Goal: Find specific page/section: Find specific page/section

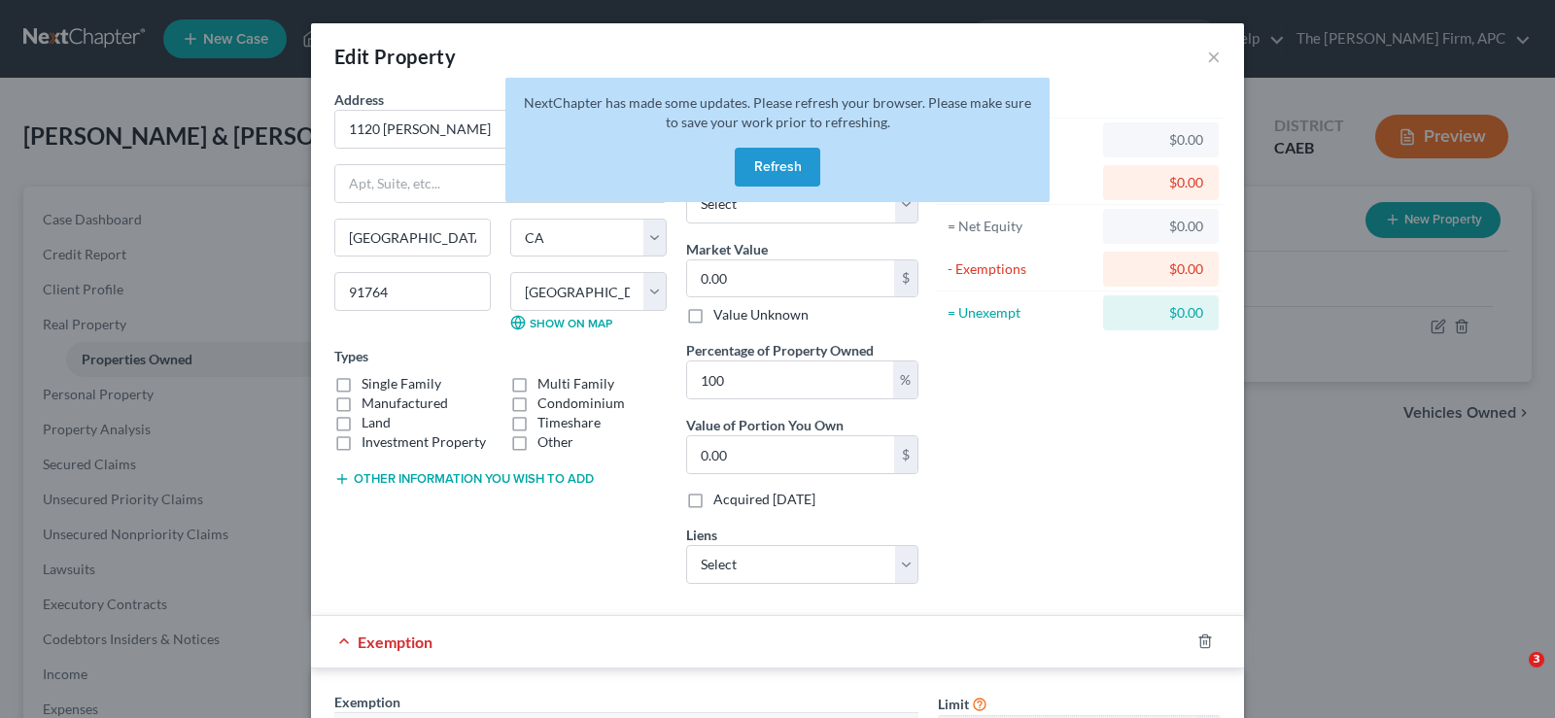
select select "4"
select select "14"
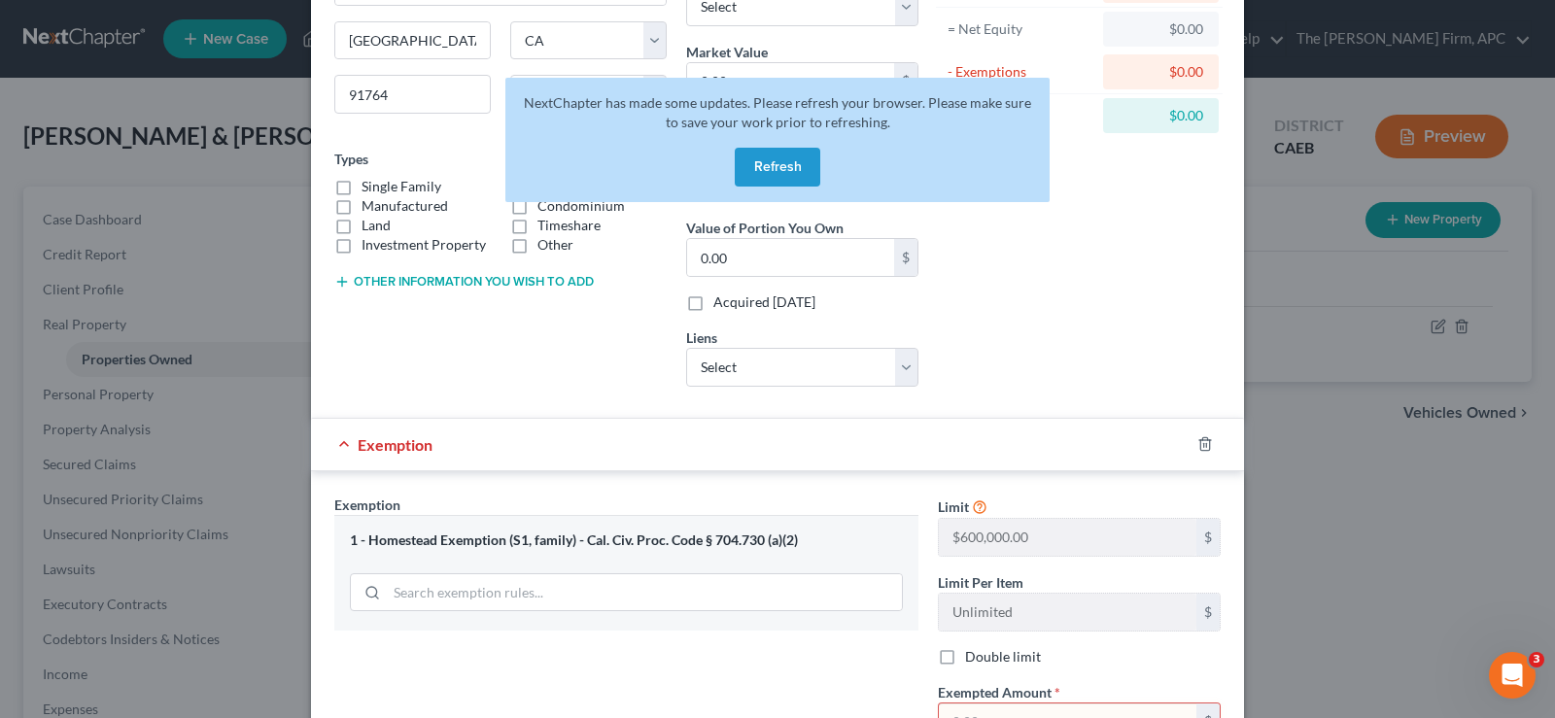
click at [1299, 364] on div "Edit Property × Address * 1120 [PERSON_NAME][GEOGRAPHIC_DATA] [GEOGRAPHIC_DATA]…" at bounding box center [777, 359] width 1555 height 718
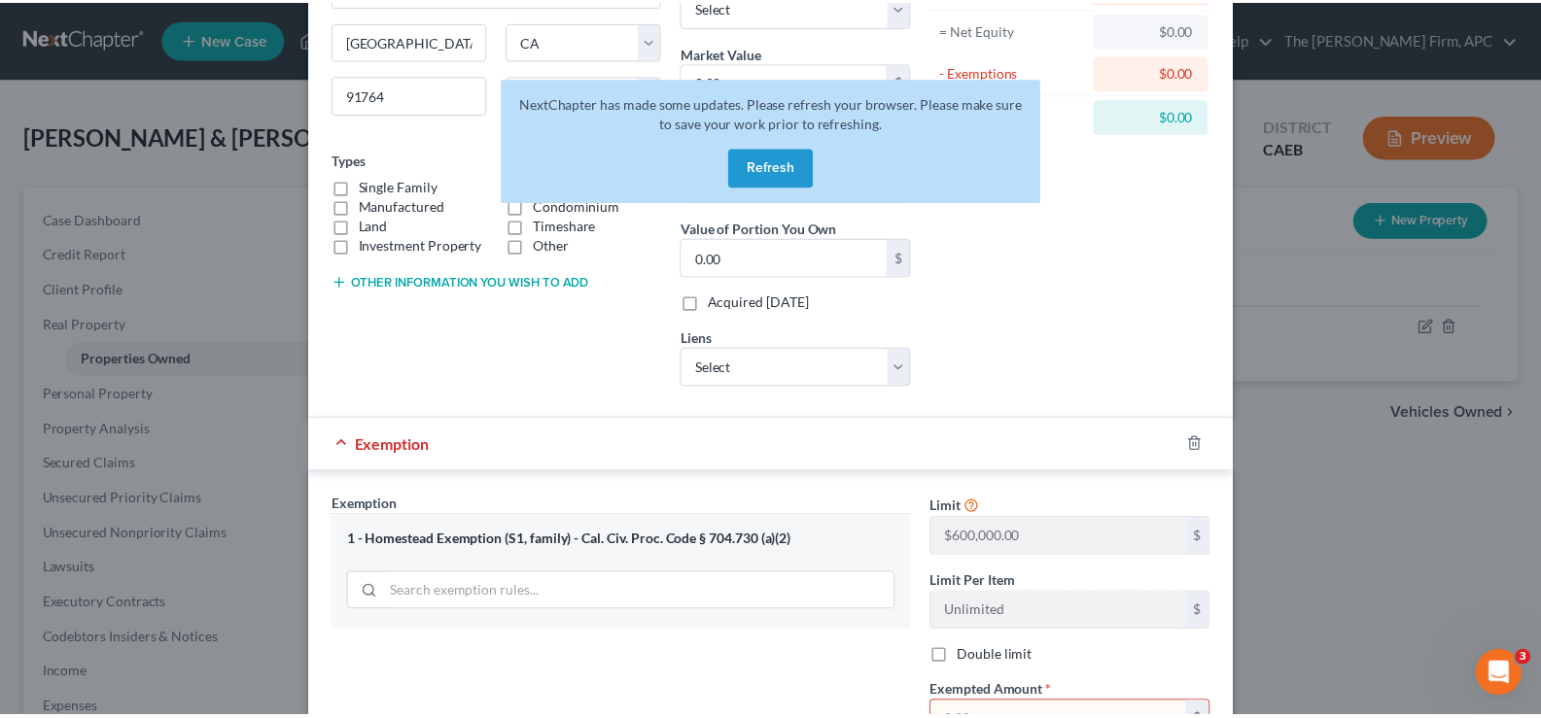
scroll to position [0, 0]
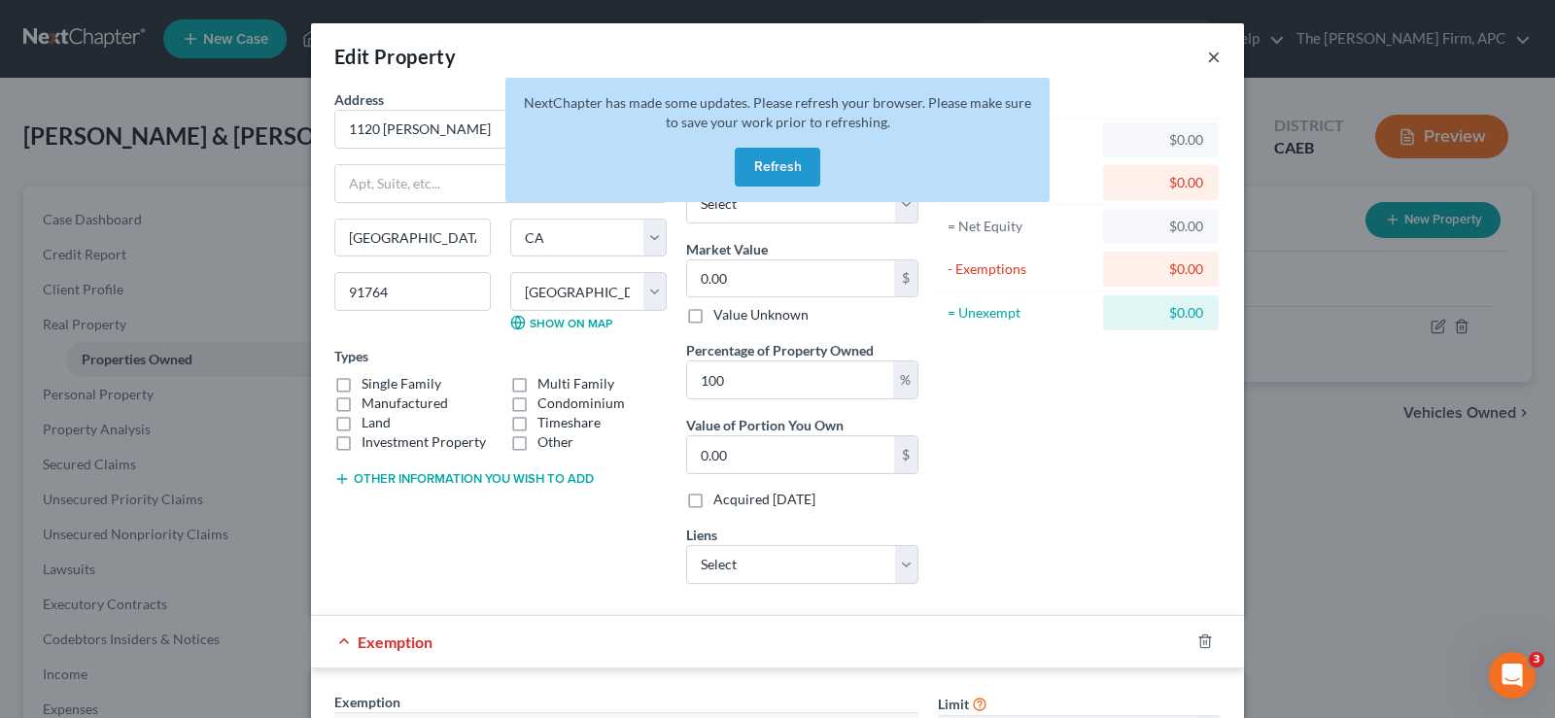
click at [1207, 60] on button "×" at bounding box center [1214, 56] width 14 height 23
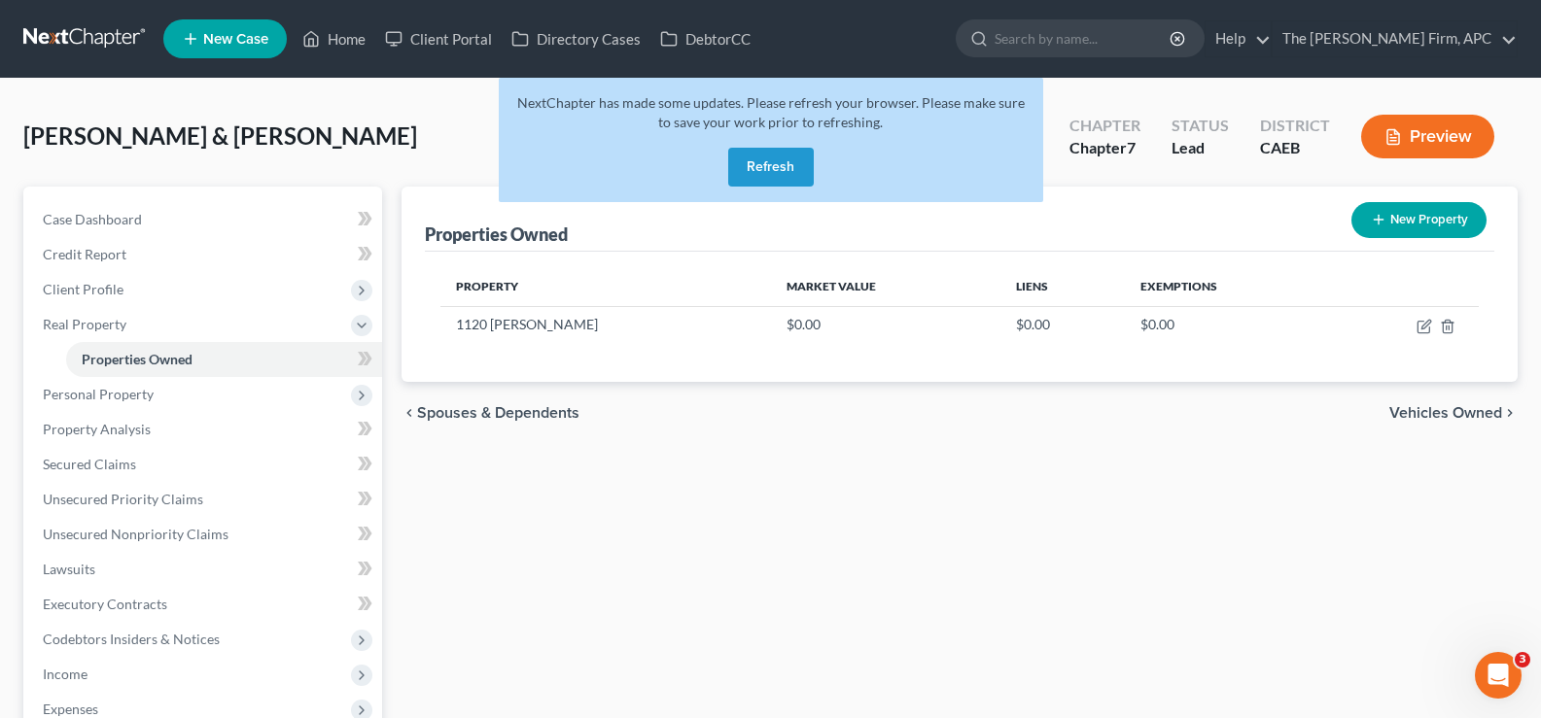
click at [69, 37] on link at bounding box center [85, 38] width 124 height 35
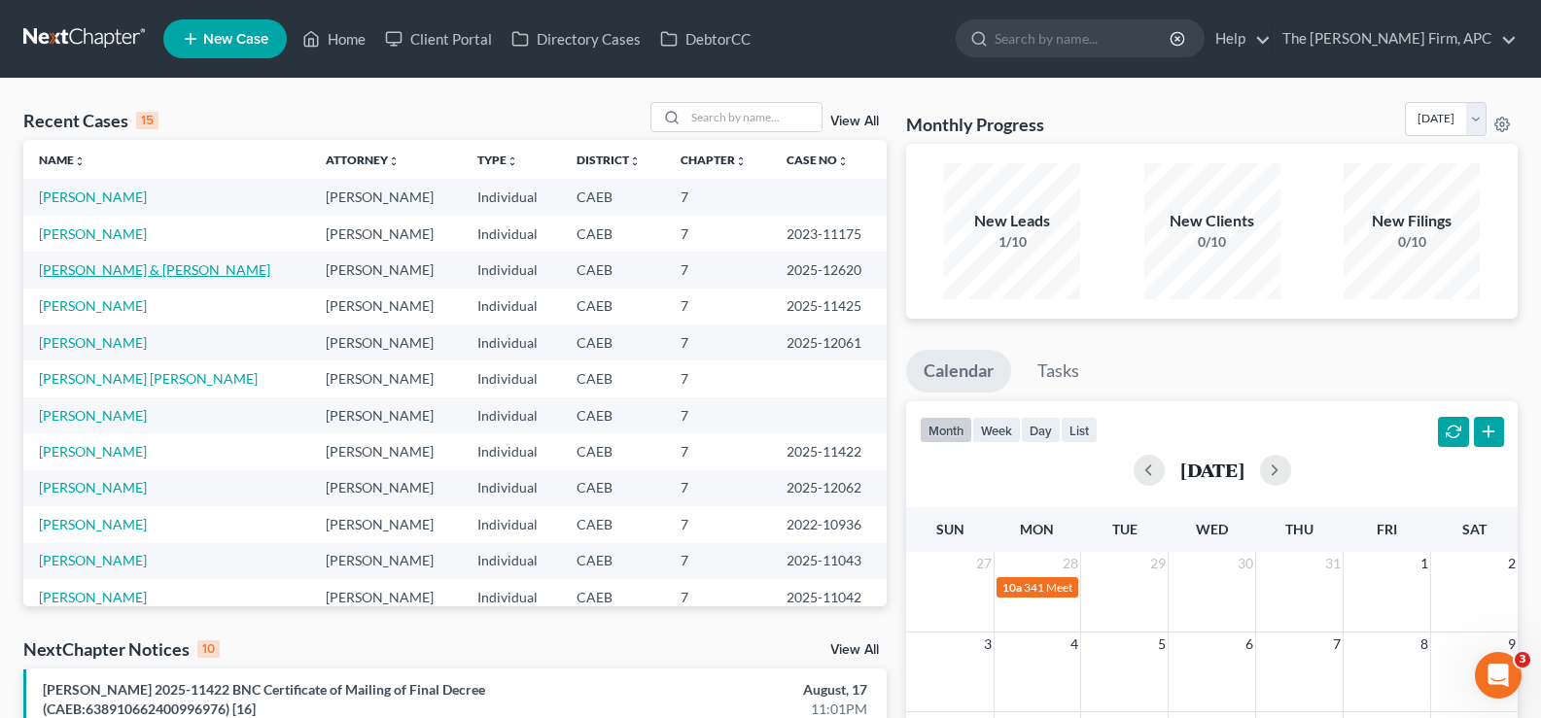
click at [119, 278] on link "Gonzalez, Martin & Viramones de Gonzalez, Antonia" at bounding box center [154, 269] width 231 height 17
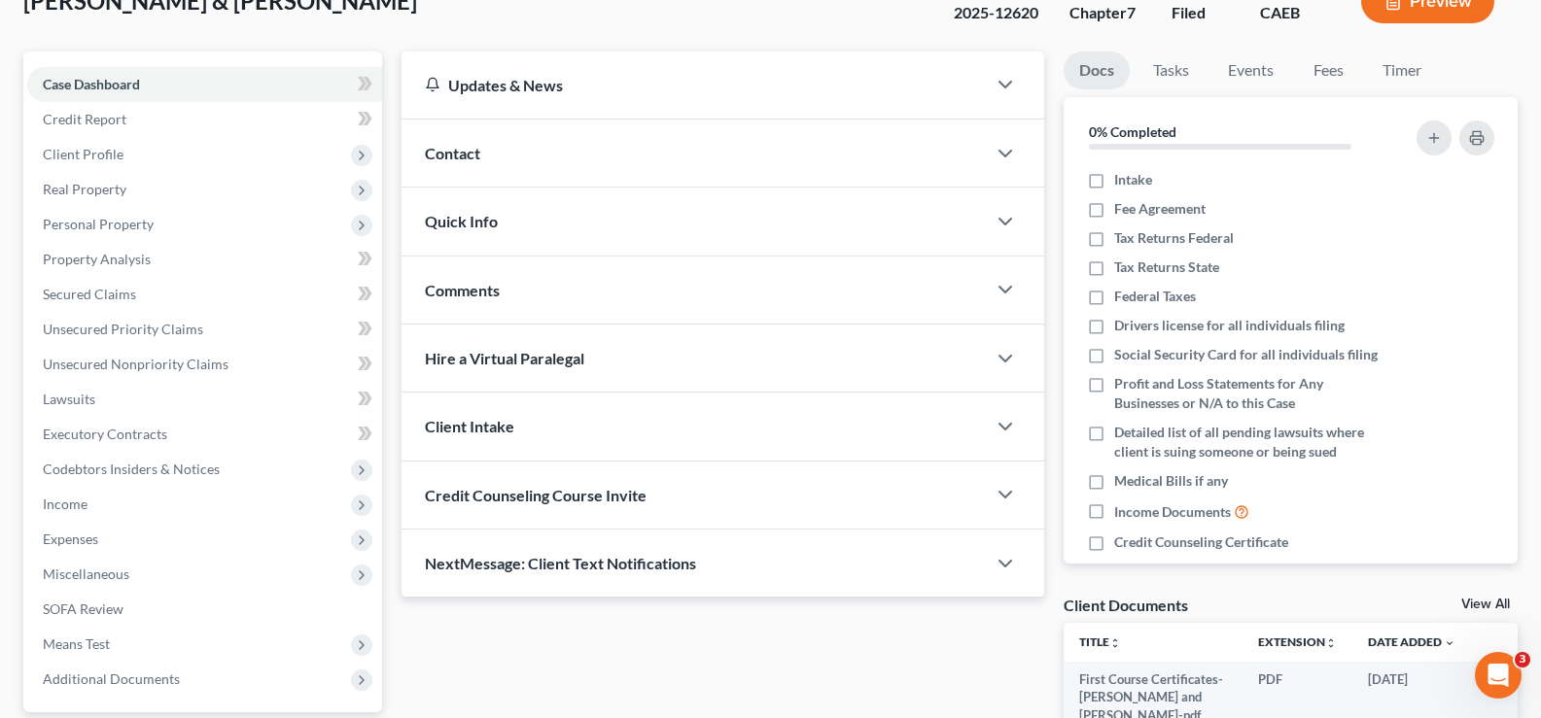
scroll to position [315, 0]
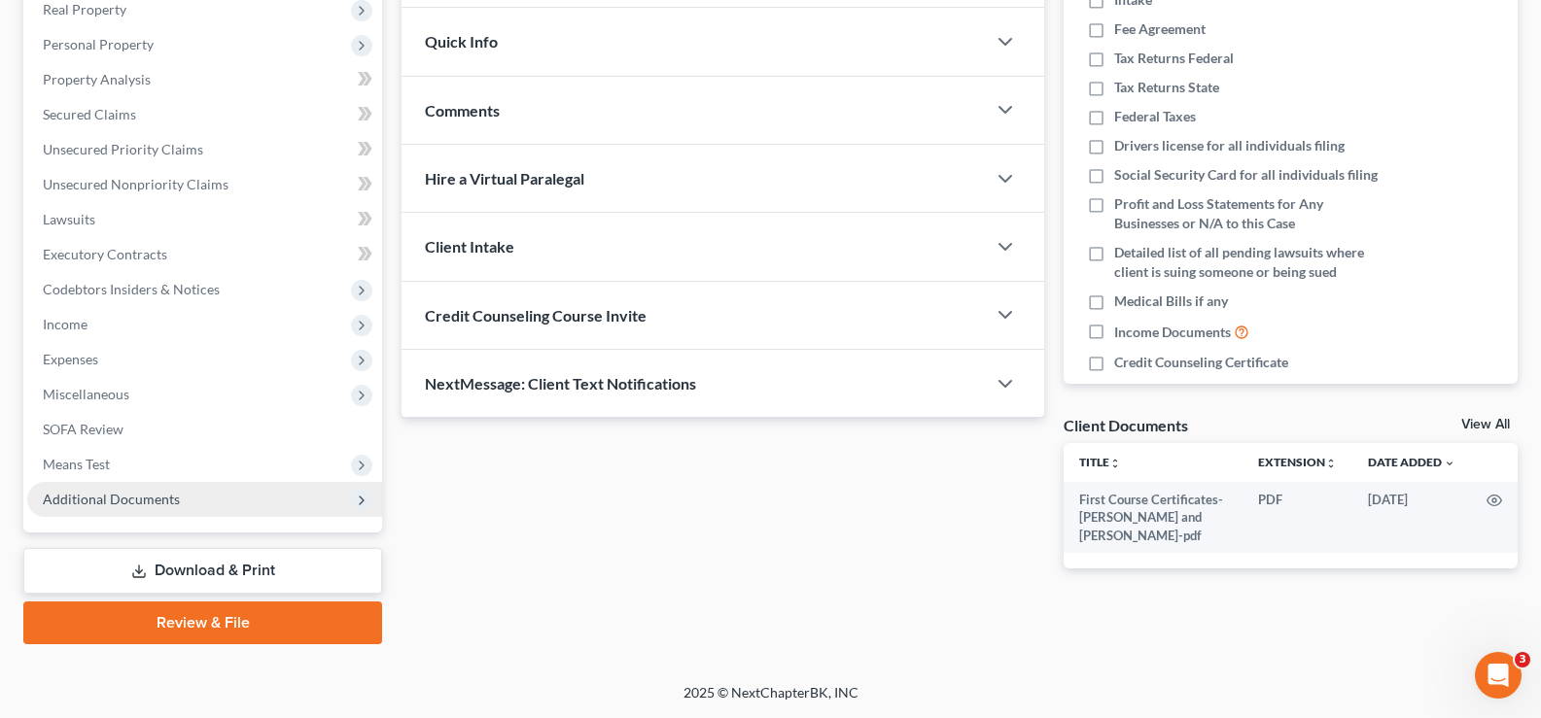
click at [161, 496] on span "Additional Documents" at bounding box center [111, 499] width 137 height 17
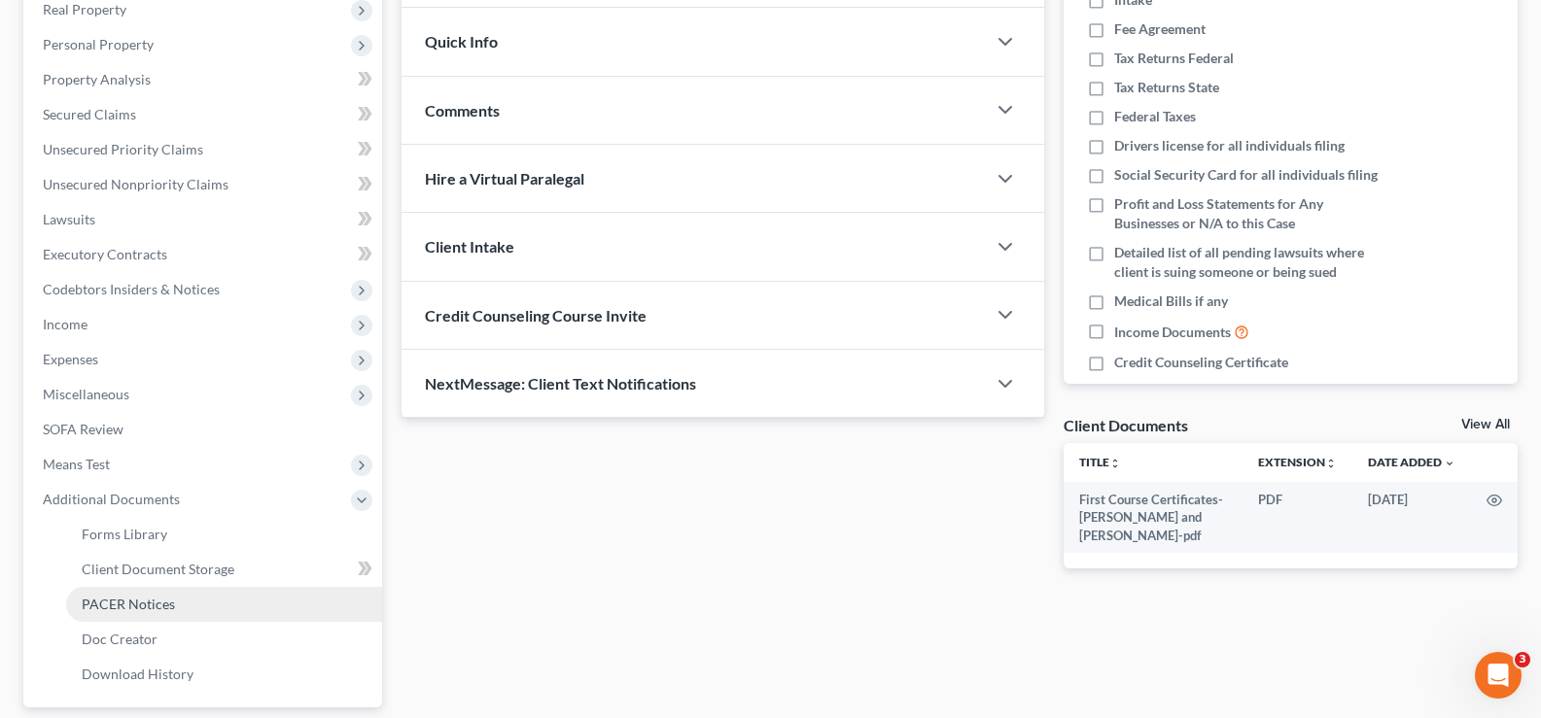
click at [160, 615] on link "PACER Notices" at bounding box center [224, 604] width 316 height 35
